Goal: Task Accomplishment & Management: Manage account settings

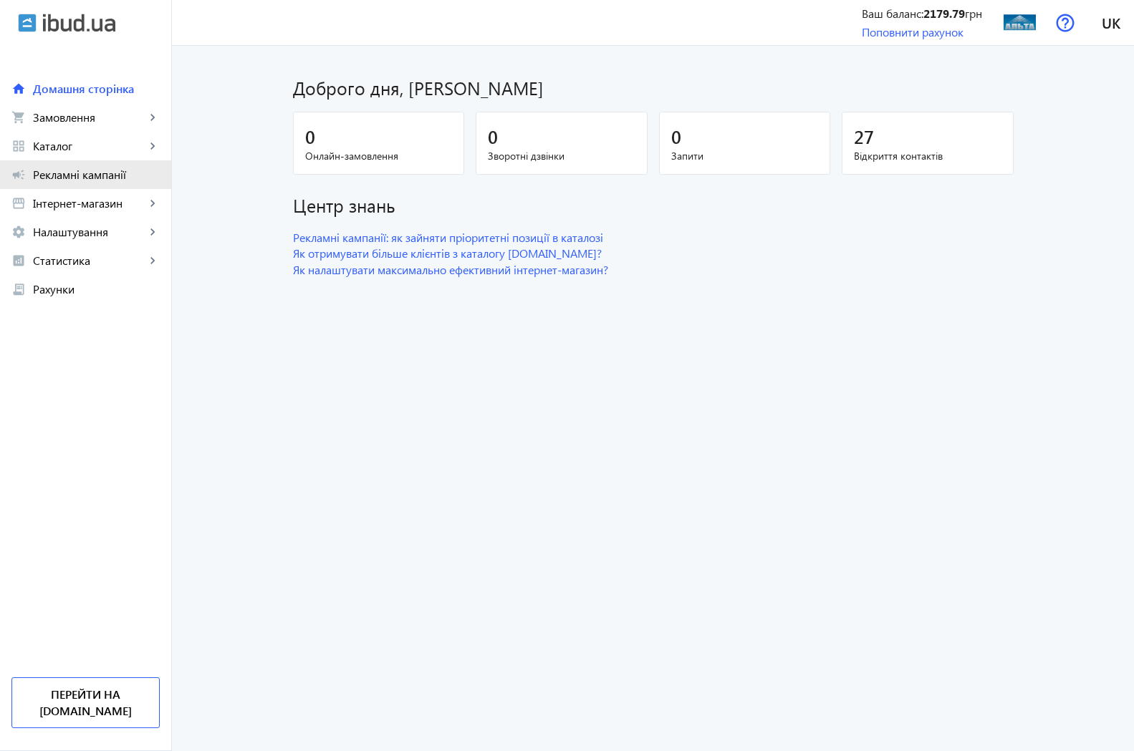
click at [81, 176] on span "Рекламні кампанії" at bounding box center [96, 175] width 127 height 14
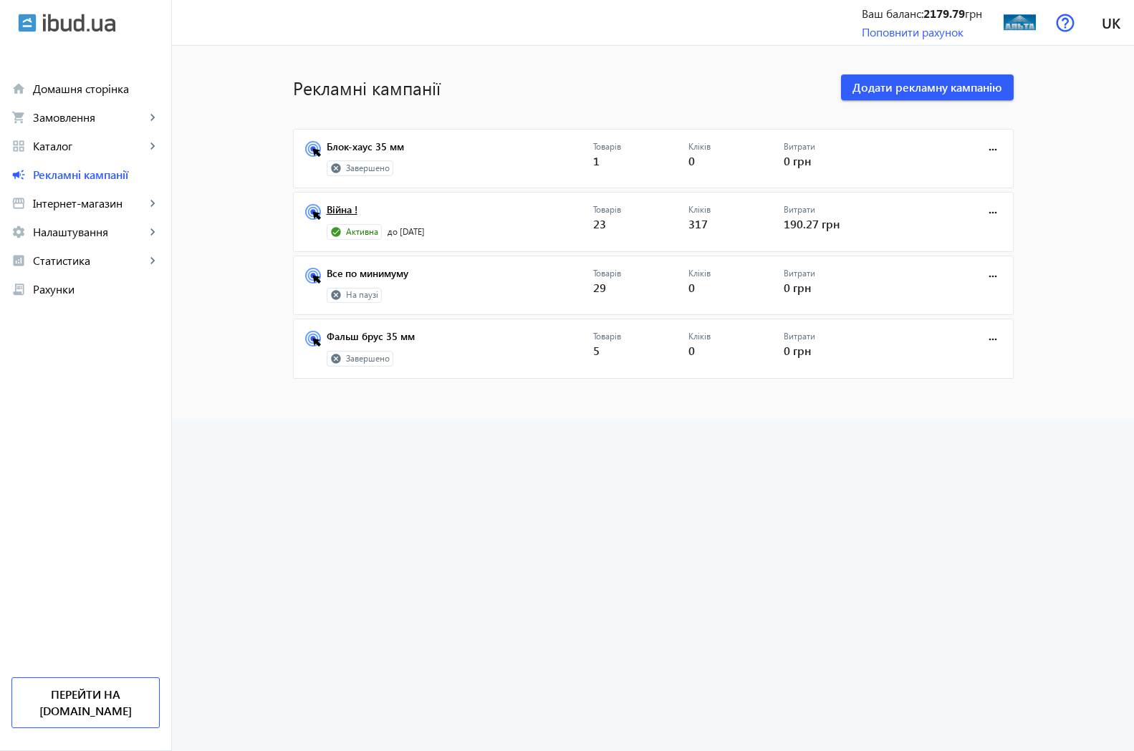
click at [340, 211] on link "Війна !" at bounding box center [460, 214] width 266 height 20
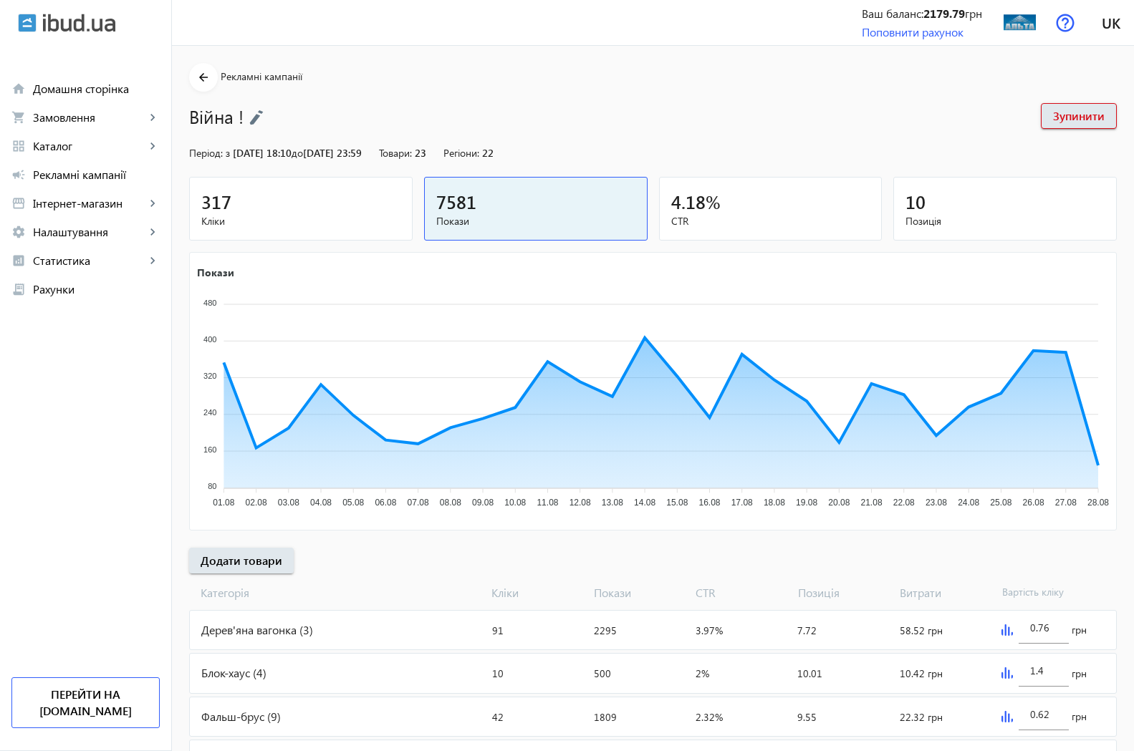
click at [211, 203] on span "317" at bounding box center [216, 202] width 30 height 24
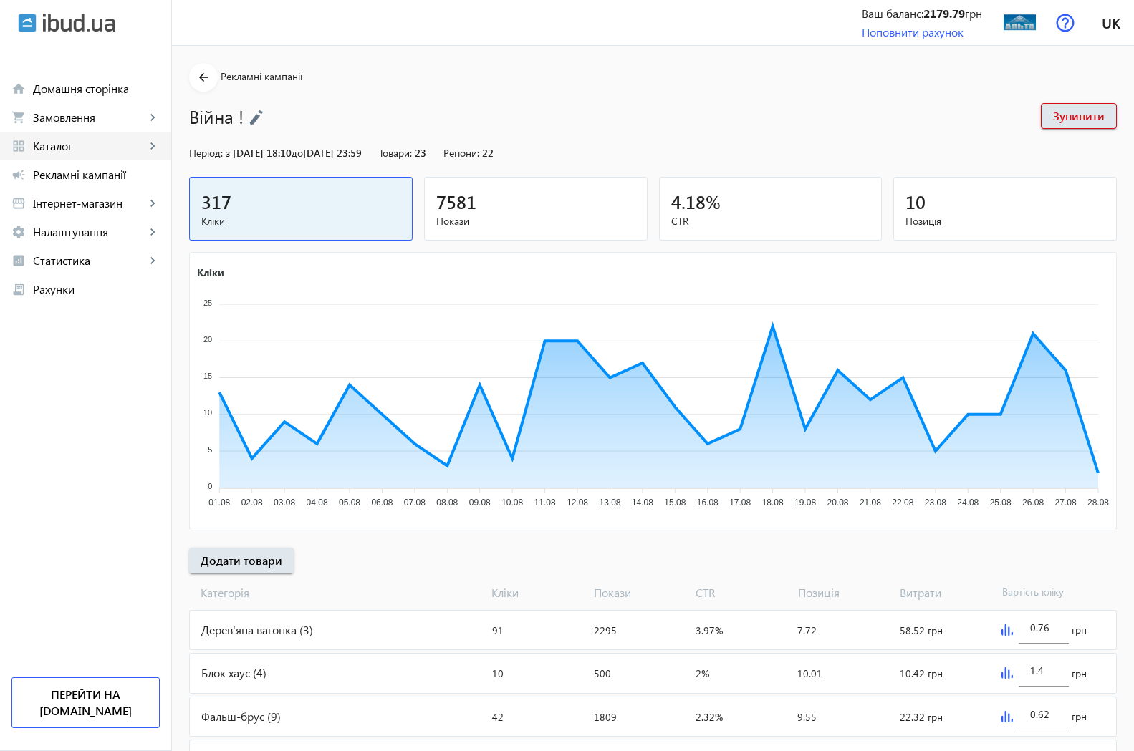
click at [67, 145] on span "Каталог" at bounding box center [89, 146] width 112 height 14
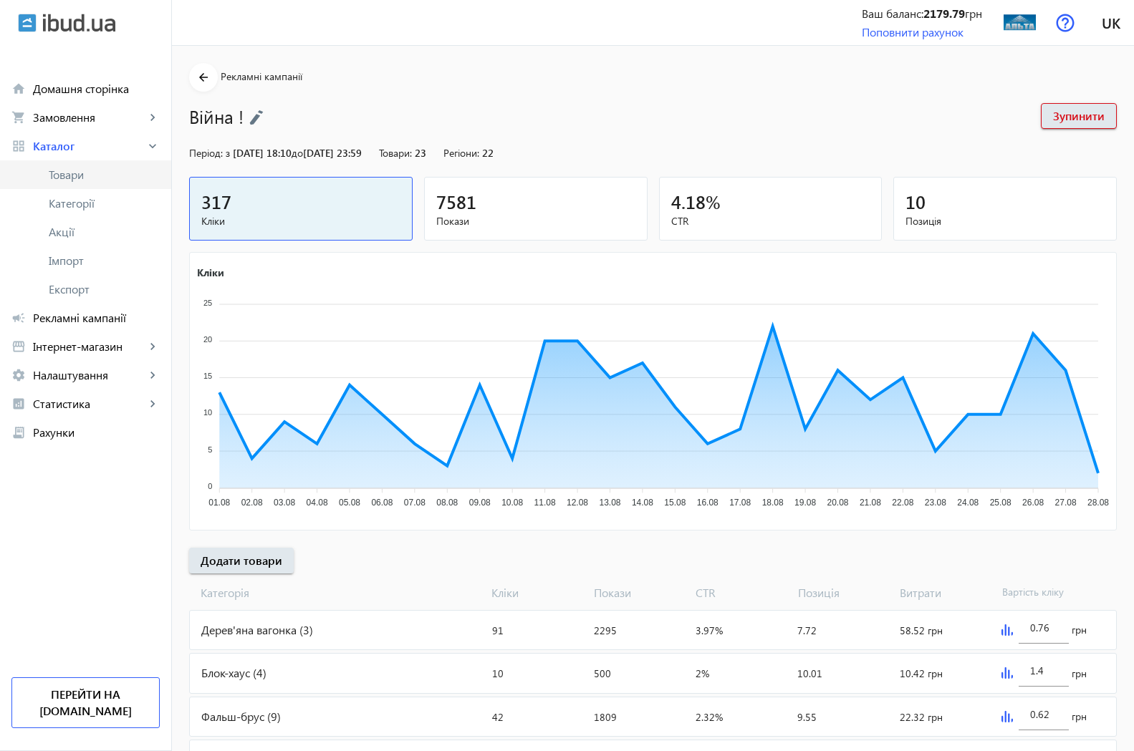
click at [83, 175] on span "Товари" at bounding box center [104, 175] width 111 height 14
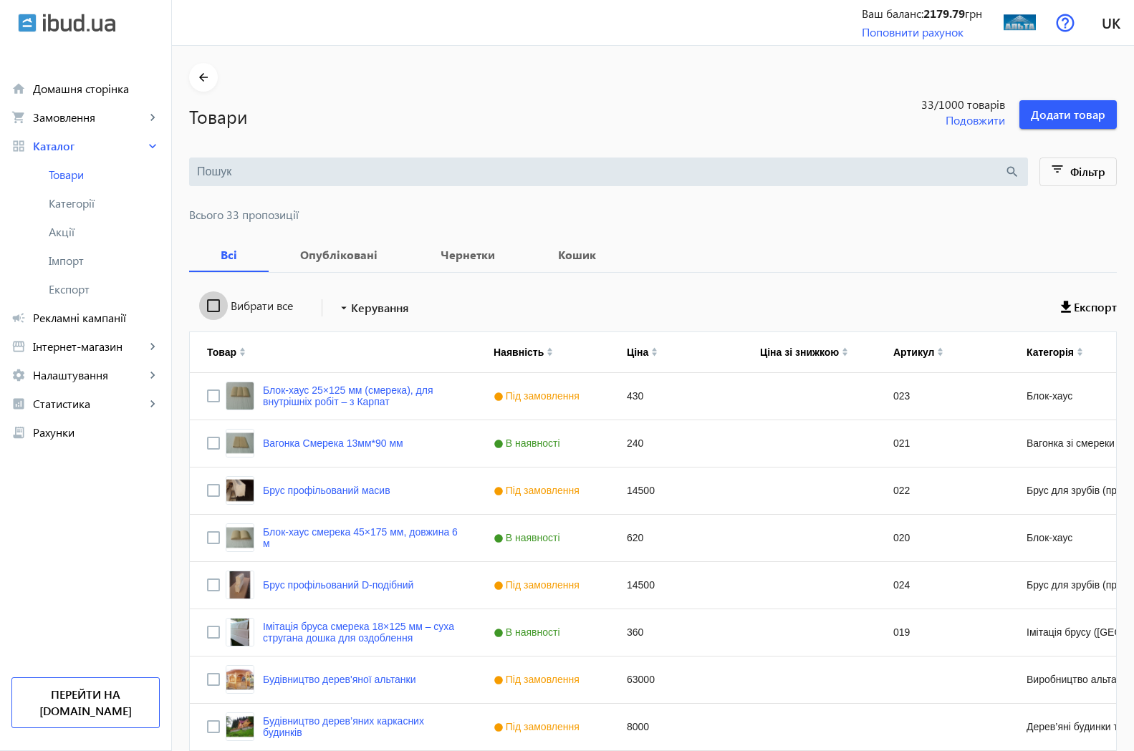
click at [203, 306] on input "Вибрати все" at bounding box center [213, 306] width 29 height 29
checkbox input "true"
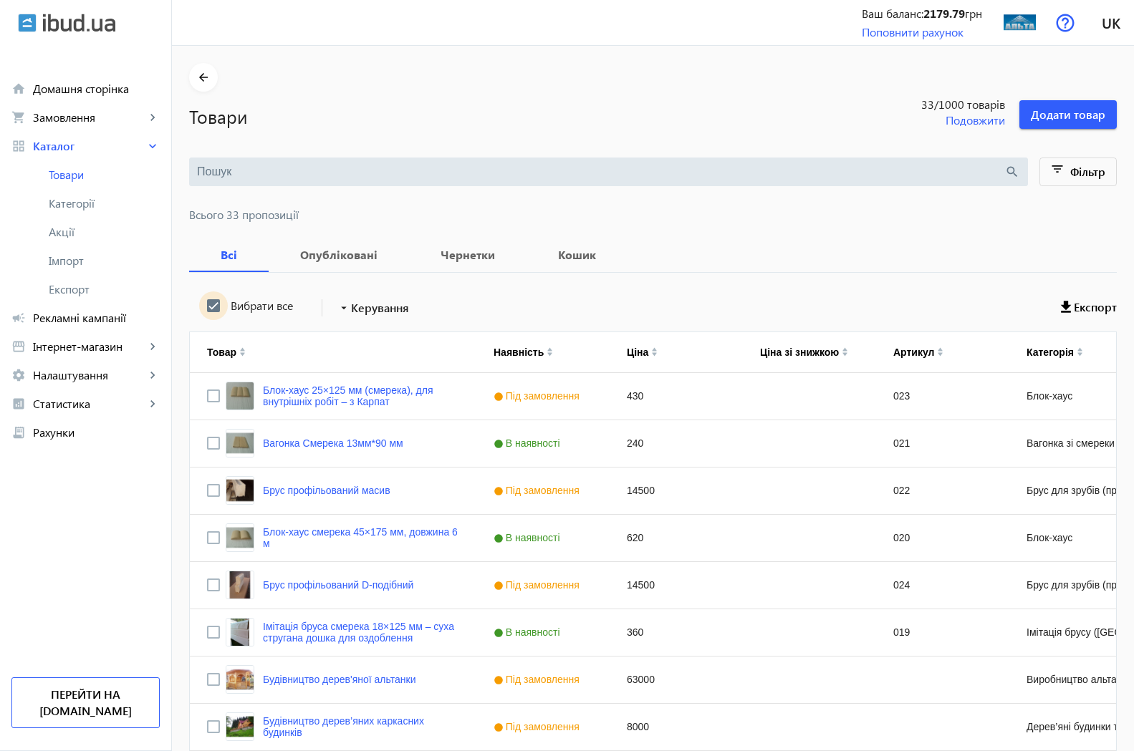
checkbox input "true"
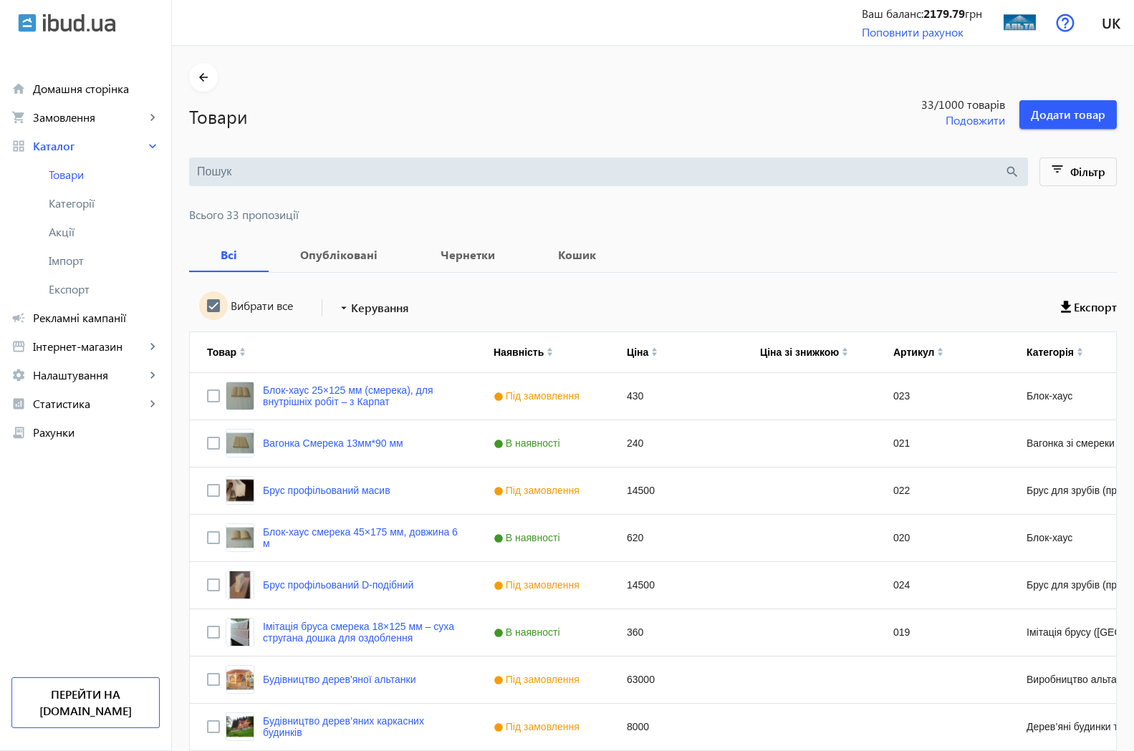
checkbox input "true"
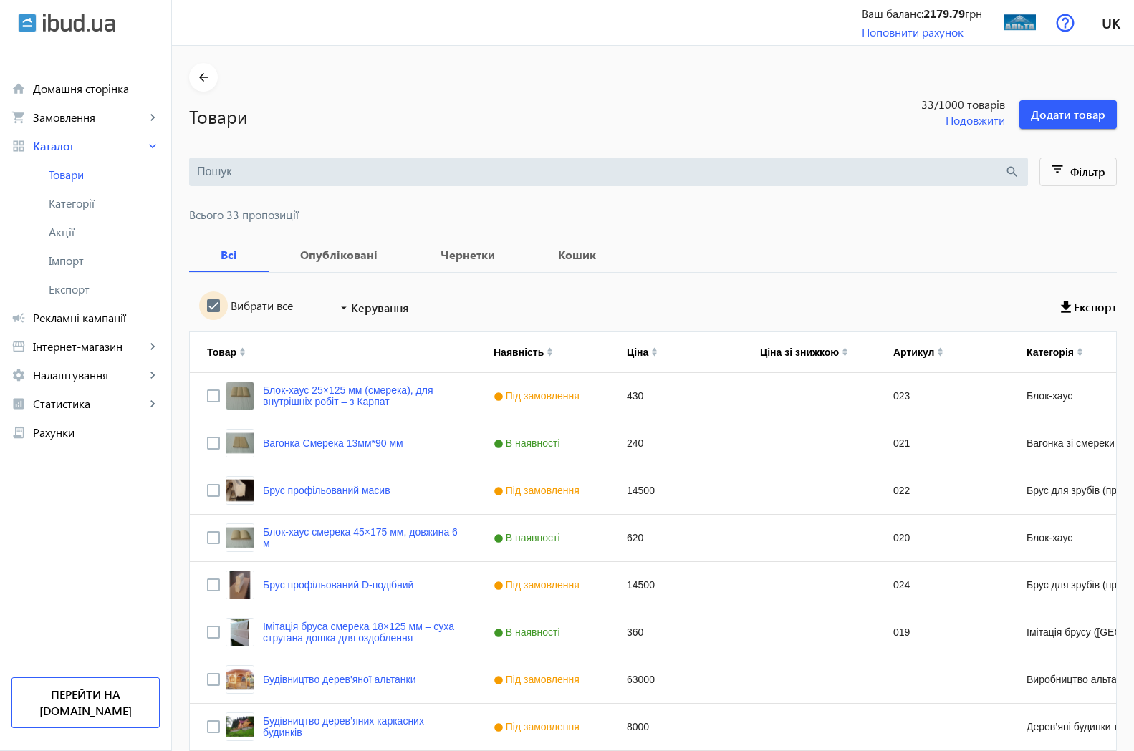
checkbox input "true"
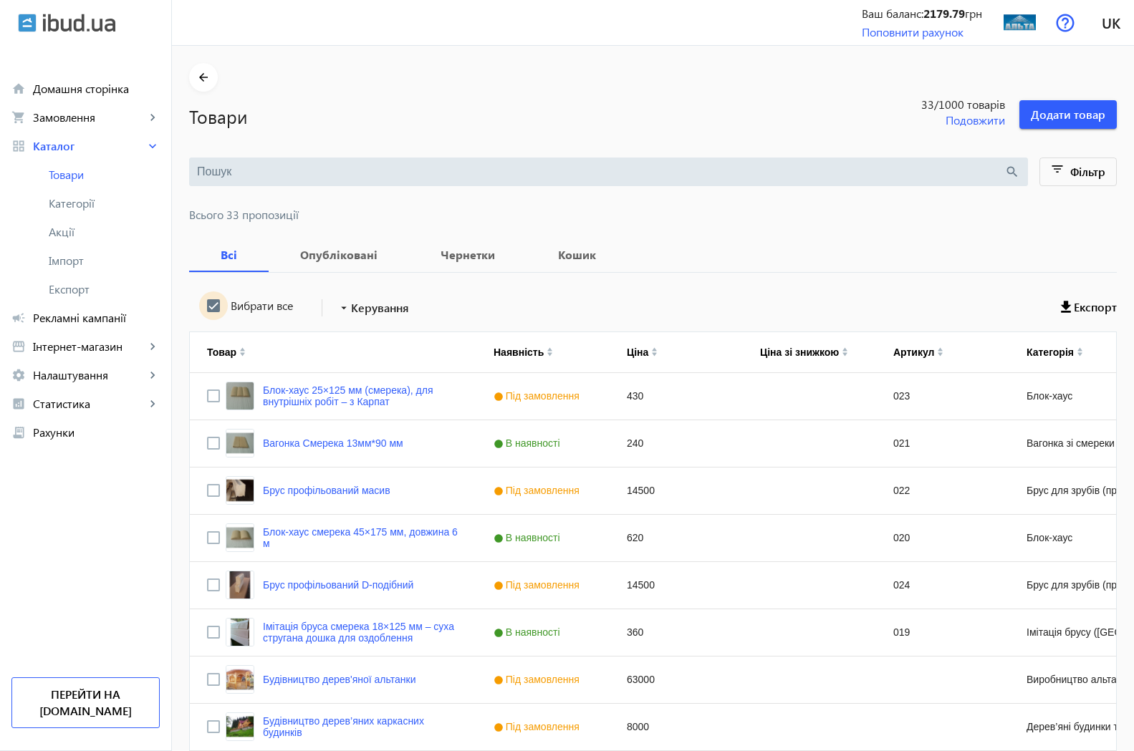
checkbox input "true"
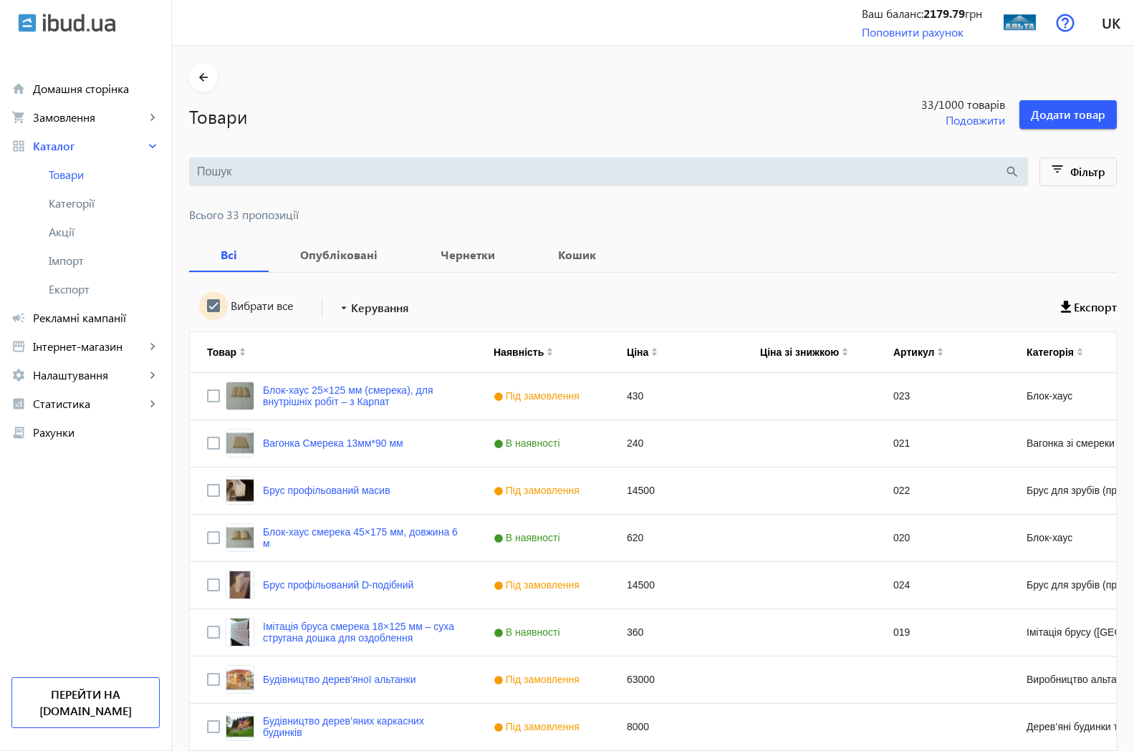
checkbox input "true"
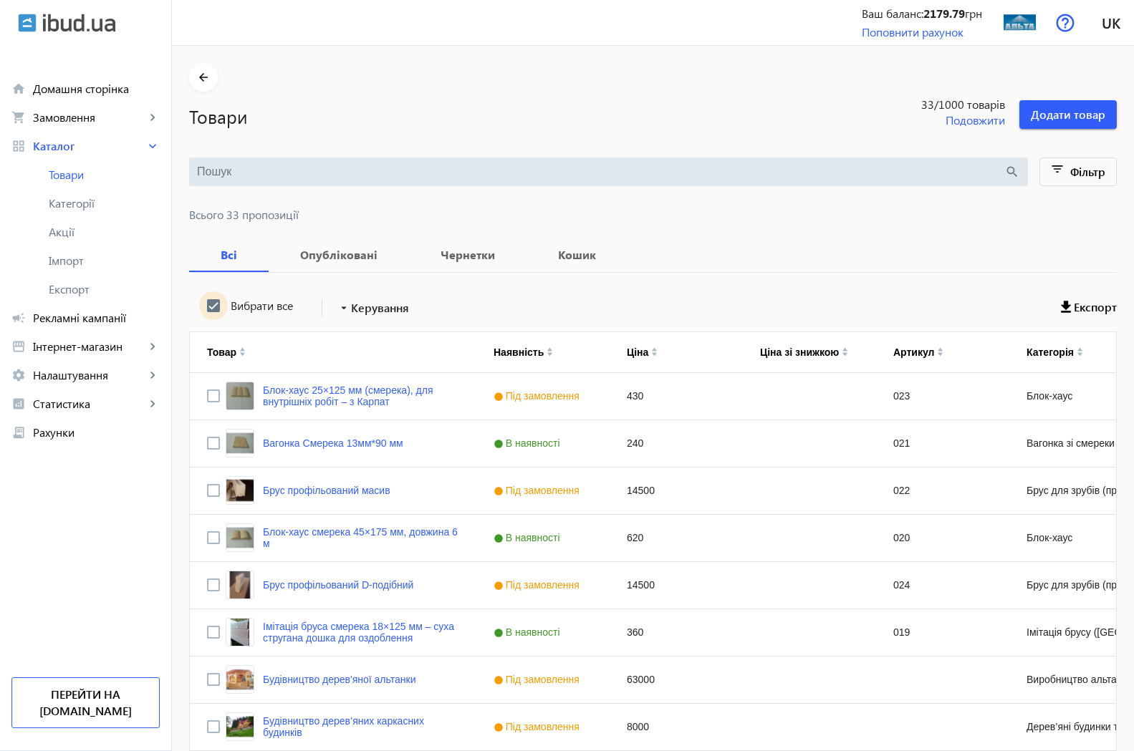
checkbox input "true"
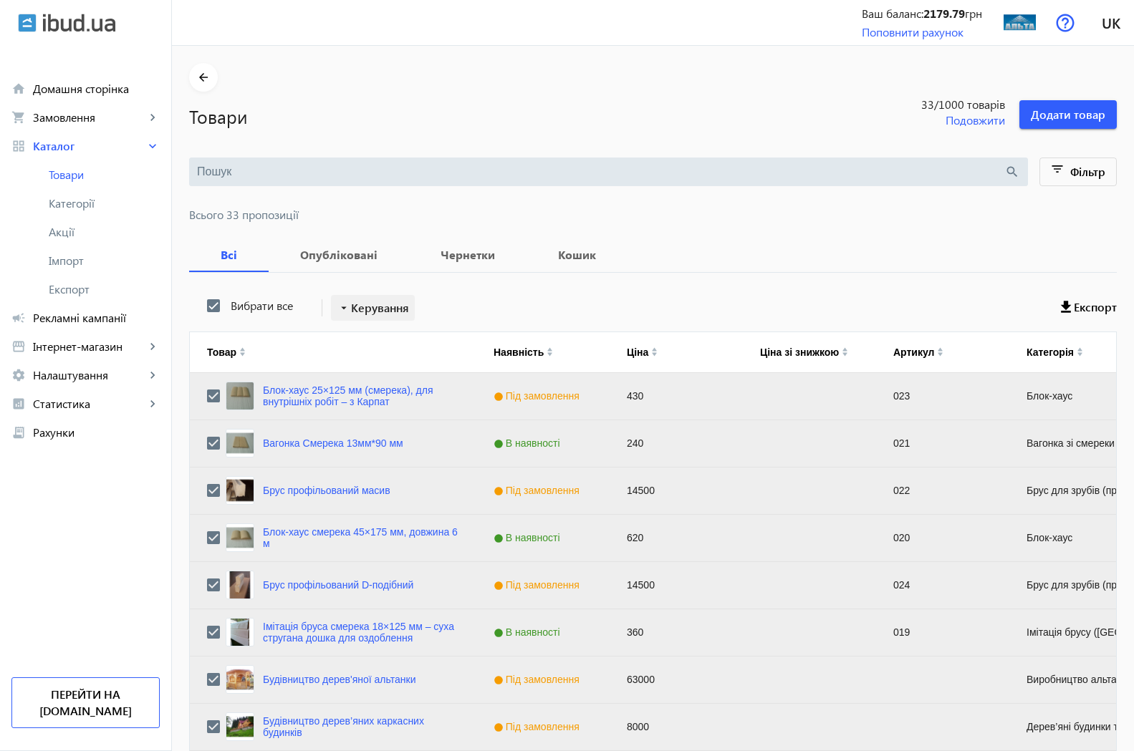
click at [337, 306] on mat-icon "arrow_drop_down" at bounding box center [344, 308] width 14 height 14
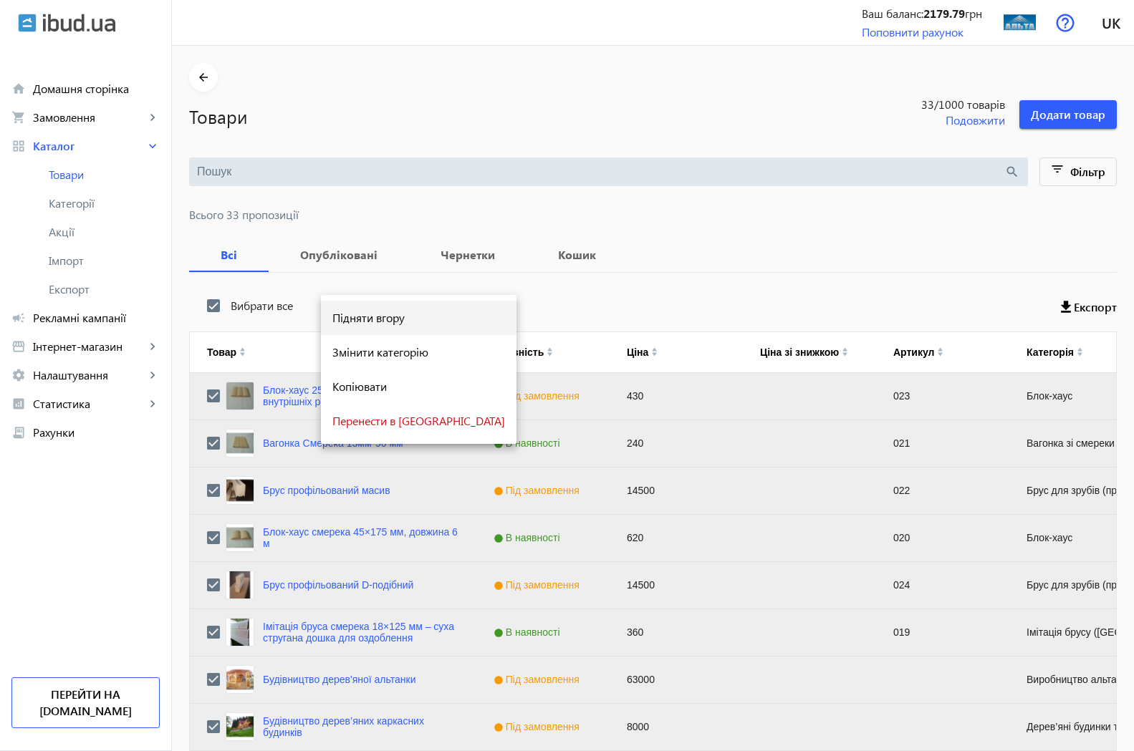
click at [367, 326] on button "Підняти вгору" at bounding box center [419, 318] width 196 height 34
